Goal: Check status: Check status

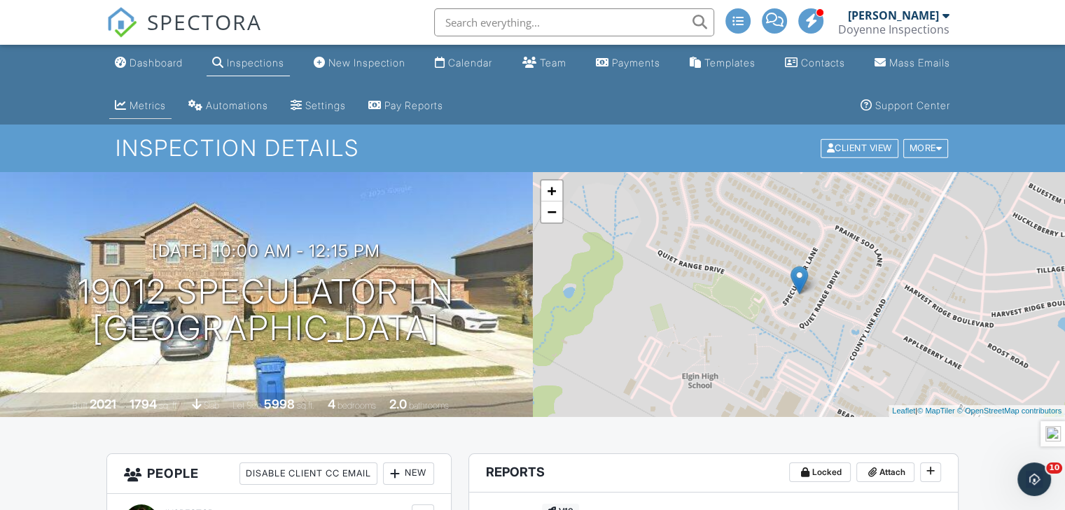
click at [137, 97] on link "Metrics" at bounding box center [140, 106] width 62 height 26
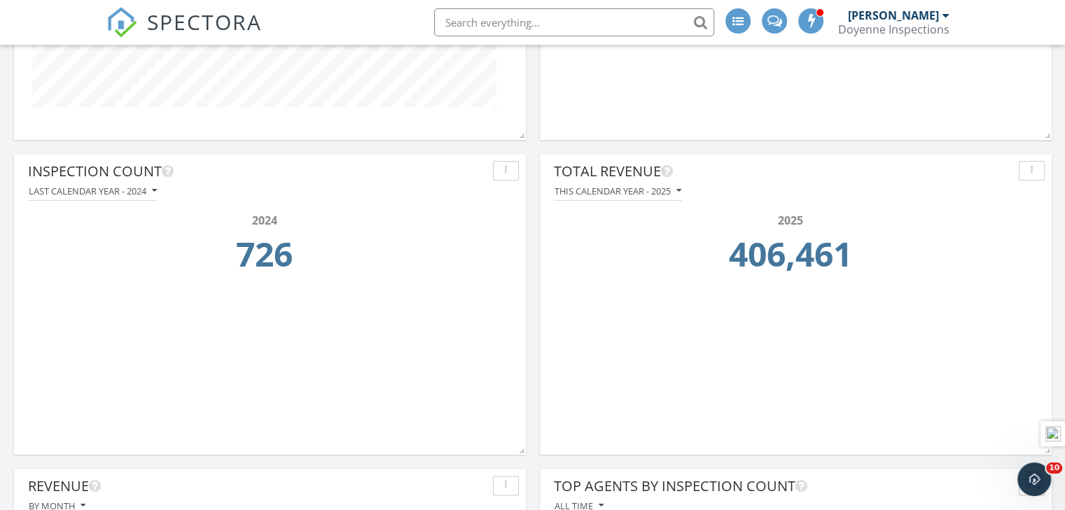
scroll to position [1661, 0]
click at [651, 187] on div "This calendar year - 2025" at bounding box center [617, 190] width 127 height 10
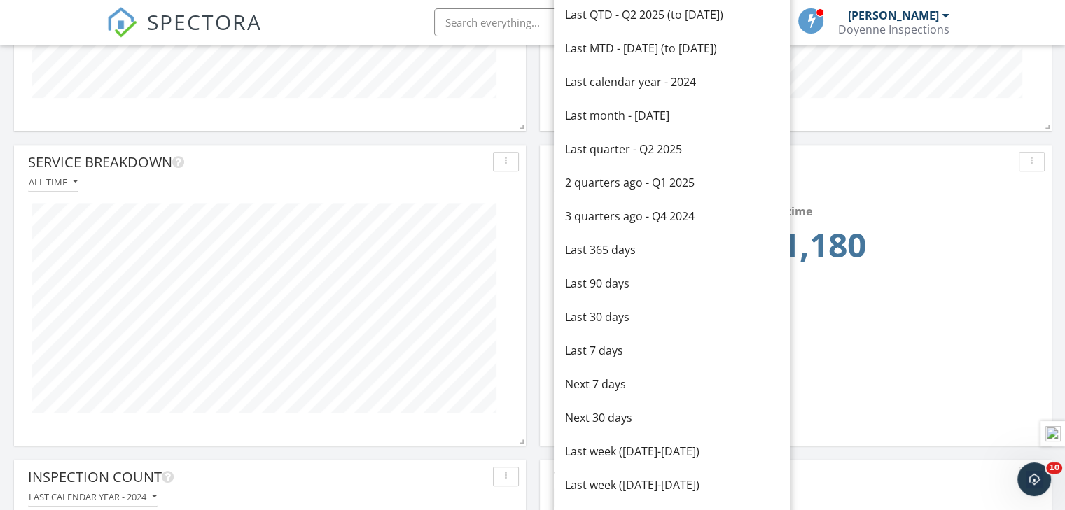
scroll to position [1353, 0]
click at [661, 75] on div "Last calendar year - 2024" at bounding box center [672, 82] width 214 height 17
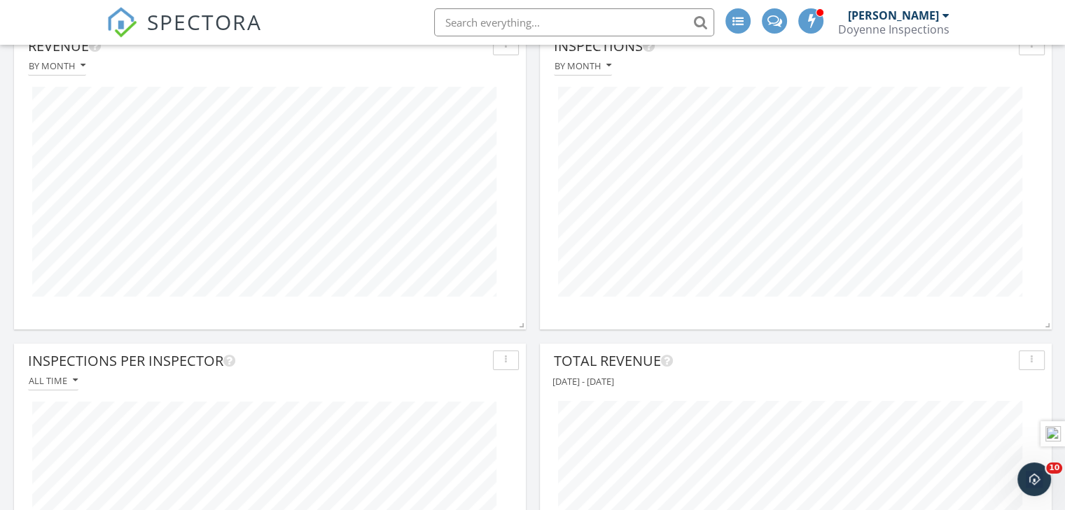
scroll to position [177, 0]
